Goal: Task Accomplishment & Management: Use online tool/utility

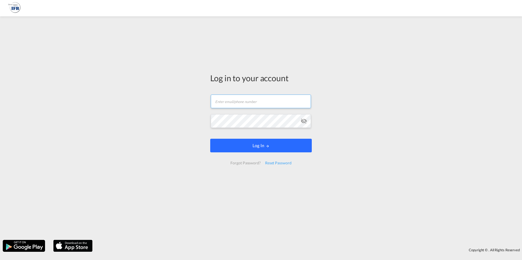
type input "[PERSON_NAME][EMAIL_ADDRESS][PERSON_NAME][DOMAIN_NAME]"
click at [250, 147] on button "Log In" at bounding box center [261, 146] width 102 height 14
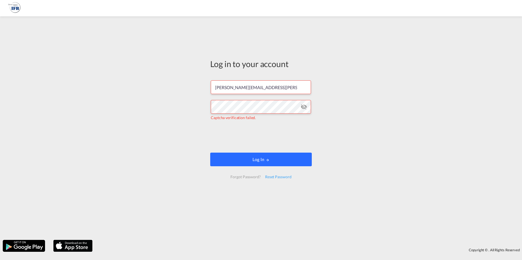
click at [277, 162] on button "Log In" at bounding box center [261, 160] width 102 height 14
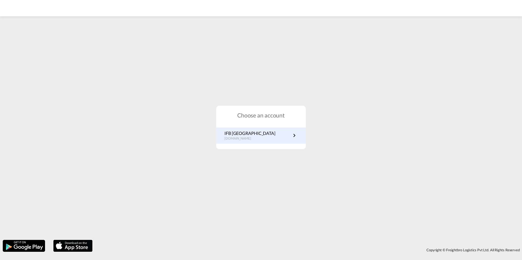
click at [274, 135] on link "IFB Germany [DOMAIN_NAME]" at bounding box center [260, 135] width 73 height 11
